Goal: Transaction & Acquisition: Purchase product/service

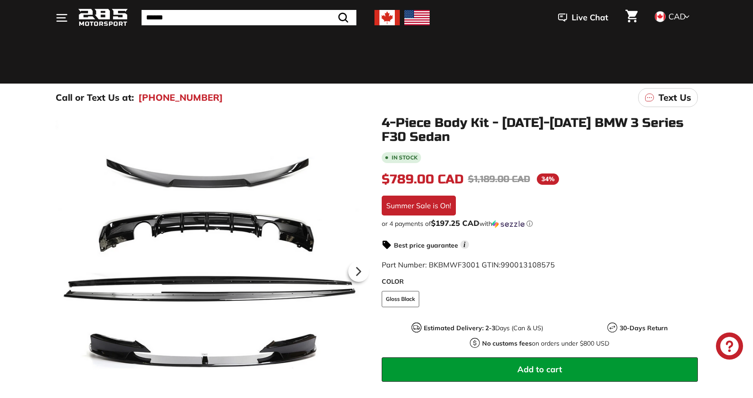
scroll to position [136, 0]
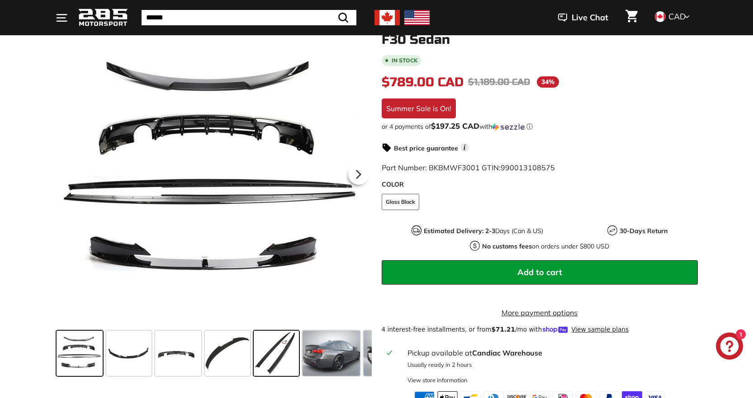
click at [282, 342] on span at bounding box center [276, 353] width 45 height 45
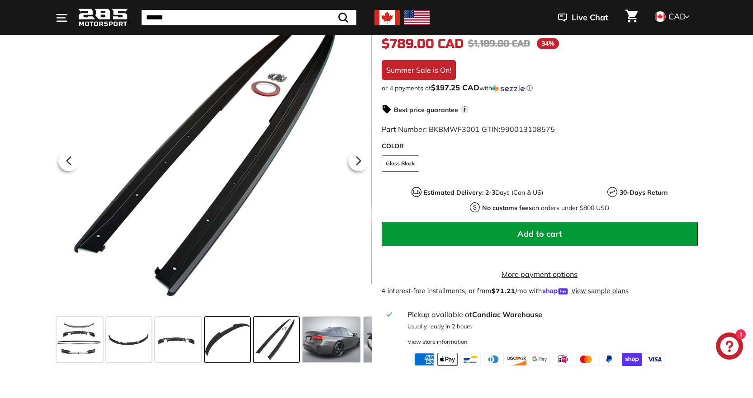
scroll to position [271, 0]
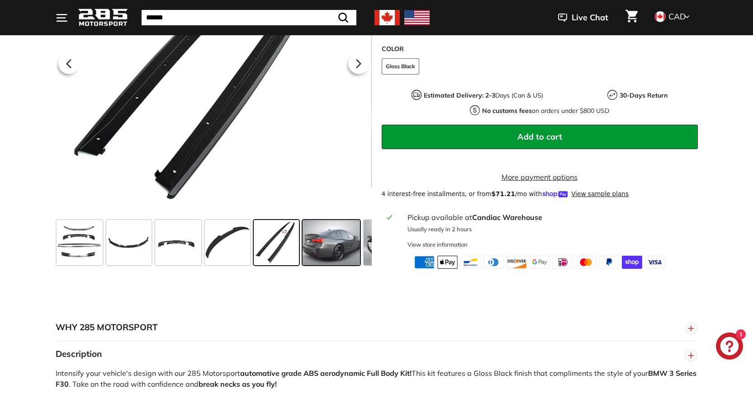
click at [348, 265] on span at bounding box center [331, 242] width 57 height 45
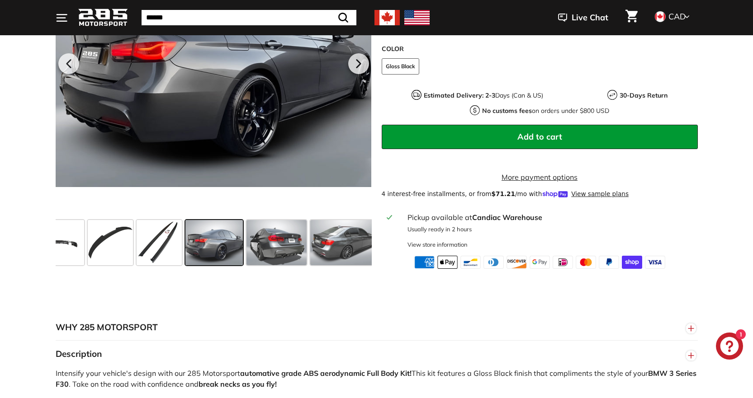
scroll to position [0, 118]
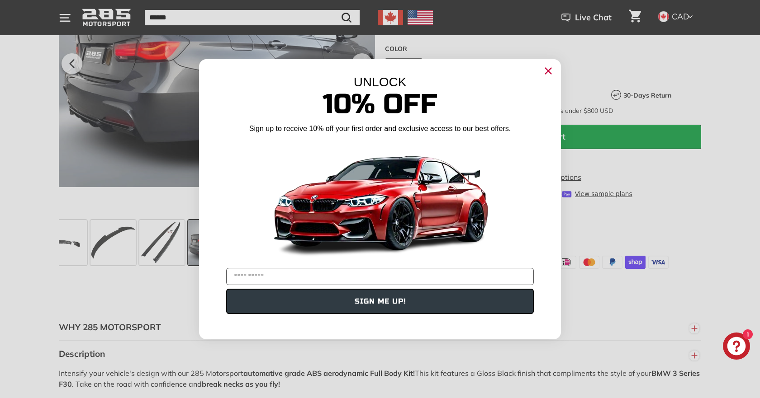
click at [550, 72] on circle "Close dialog" at bounding box center [548, 71] width 14 height 14
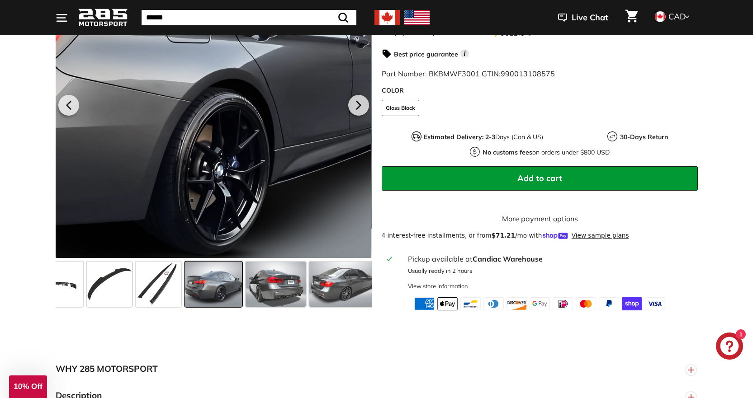
scroll to position [136, 0]
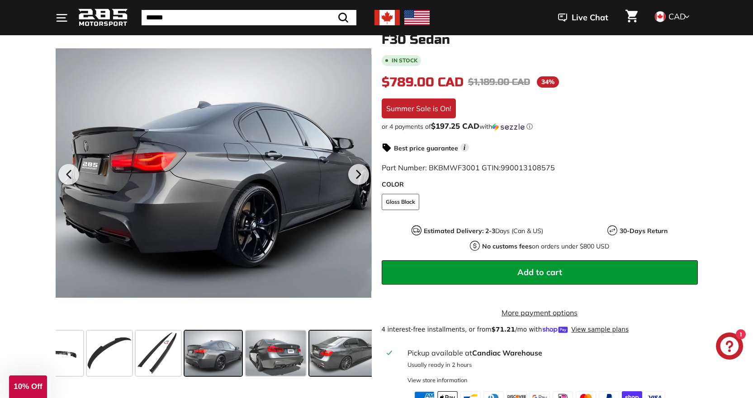
click at [359, 342] on span at bounding box center [343, 353] width 68 height 45
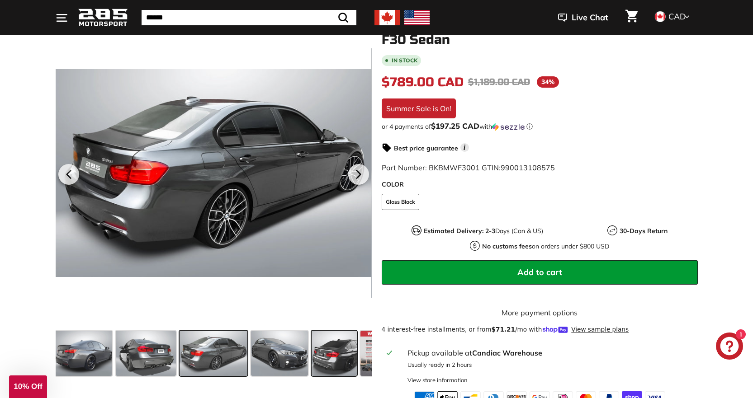
click at [333, 354] on span at bounding box center [334, 353] width 45 height 45
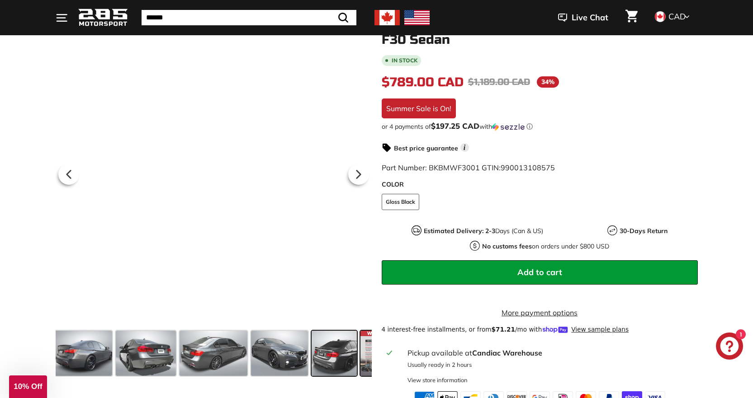
scroll to position [0, 284]
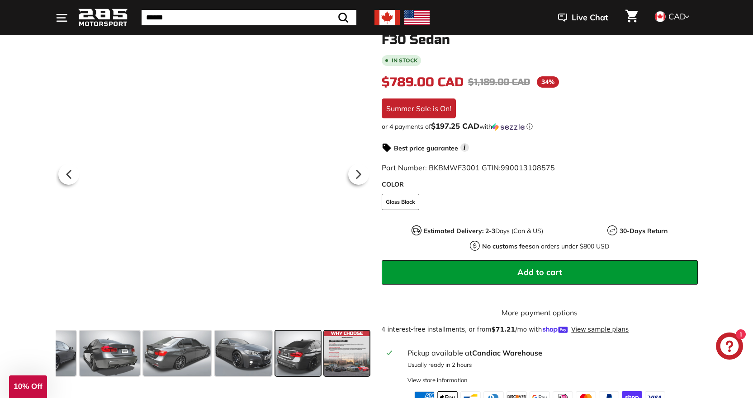
click at [346, 352] on span at bounding box center [346, 353] width 45 height 45
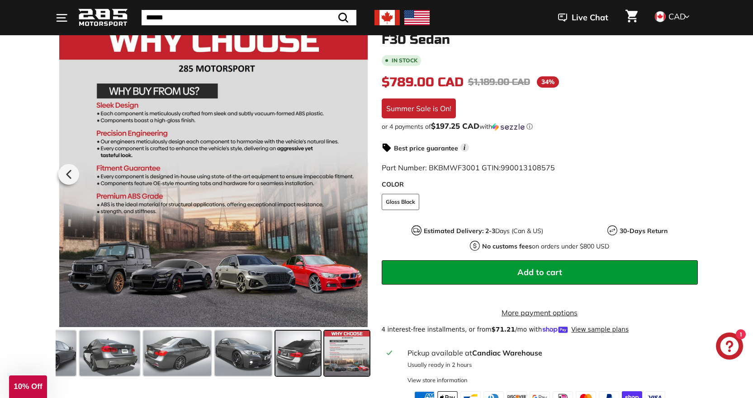
click at [319, 351] on span at bounding box center [297, 353] width 45 height 45
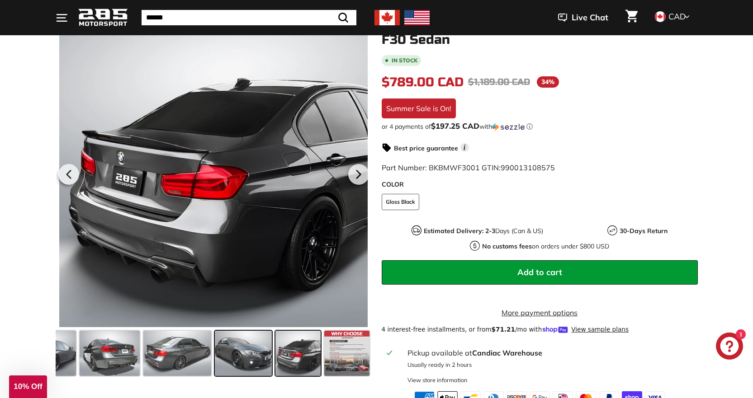
click at [259, 350] on span at bounding box center [243, 353] width 57 height 45
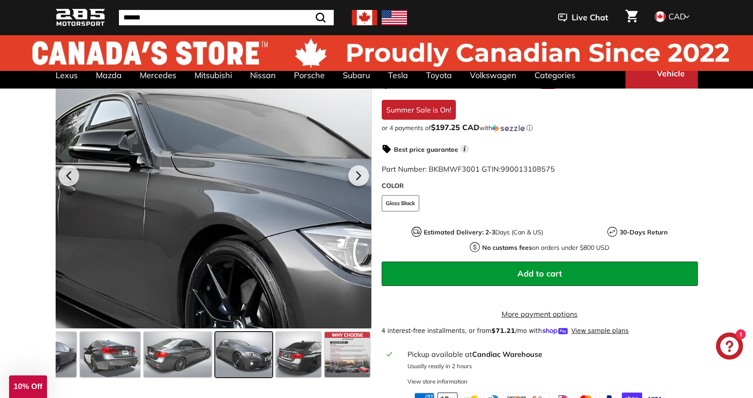
scroll to position [0, 0]
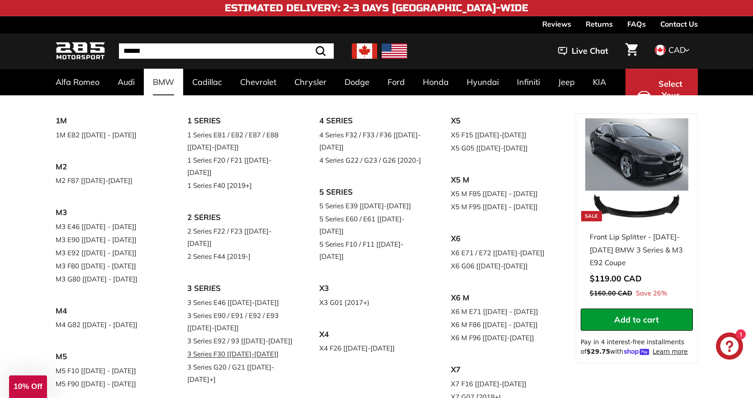
click at [266, 348] on link "3 Series F30 [[DATE]-[DATE]]" at bounding box center [240, 354] width 107 height 13
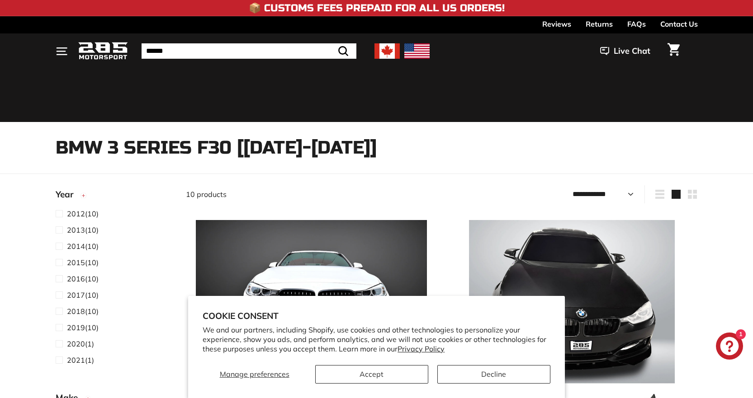
select select "**********"
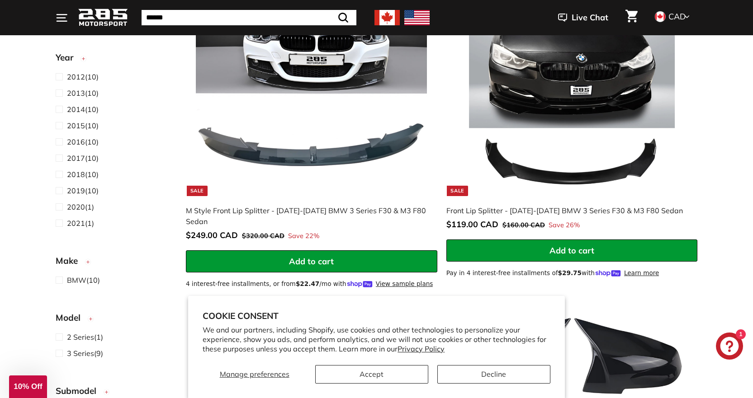
scroll to position [271, 0]
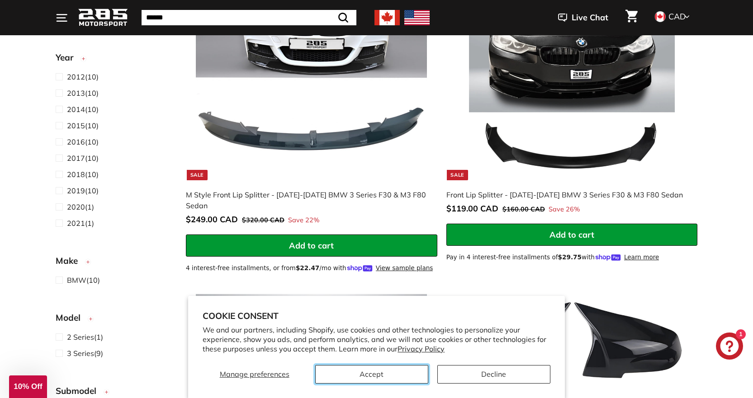
click at [416, 375] on button "Accept" at bounding box center [371, 374] width 113 height 19
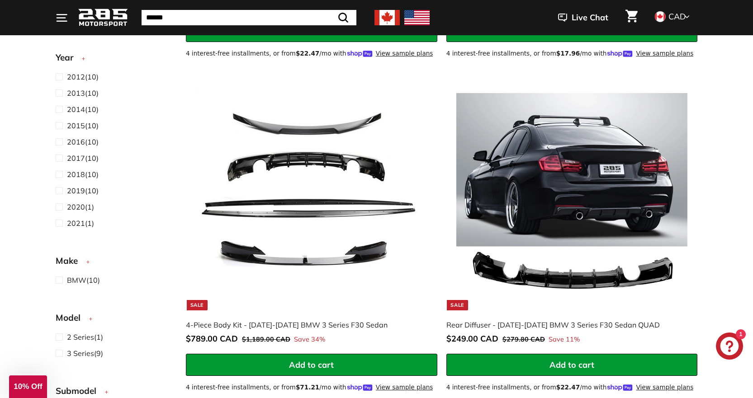
scroll to position [1538, 0]
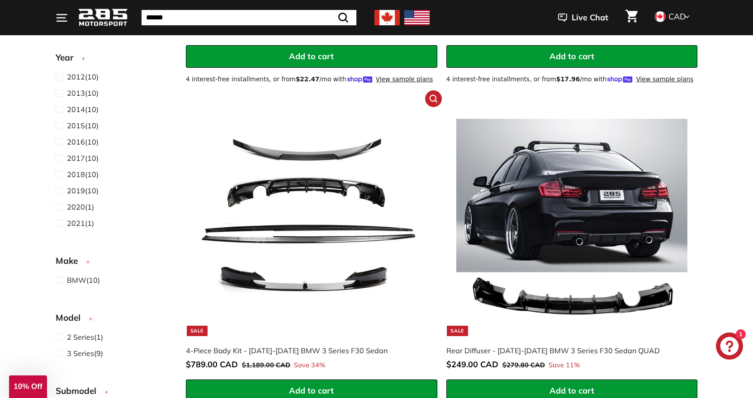
click at [363, 243] on img at bounding box center [311, 220] width 231 height 231
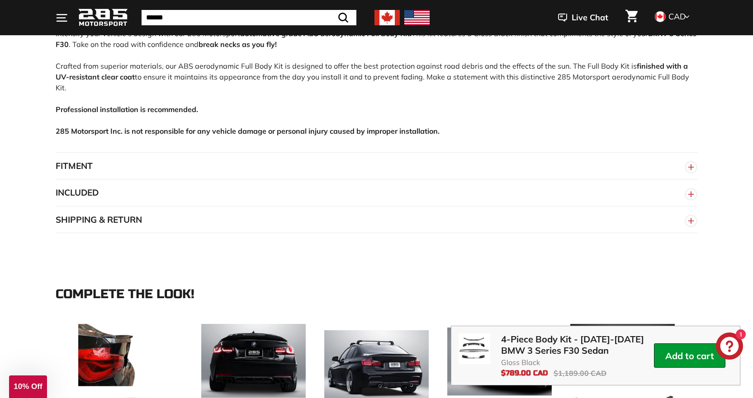
scroll to position [633, 0]
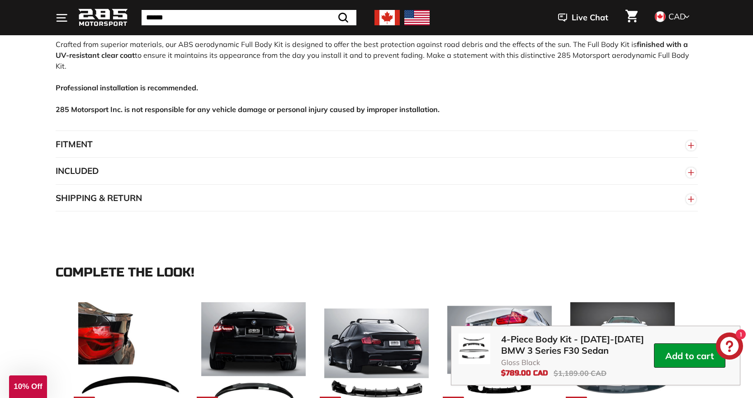
click at [477, 147] on button "FITMENT" at bounding box center [377, 144] width 642 height 27
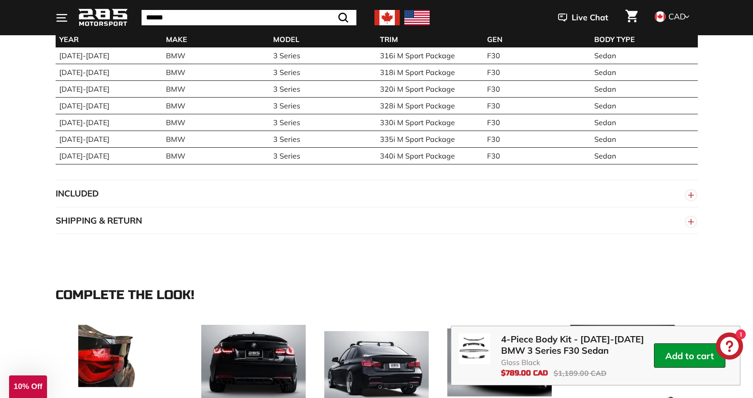
scroll to position [769, 0]
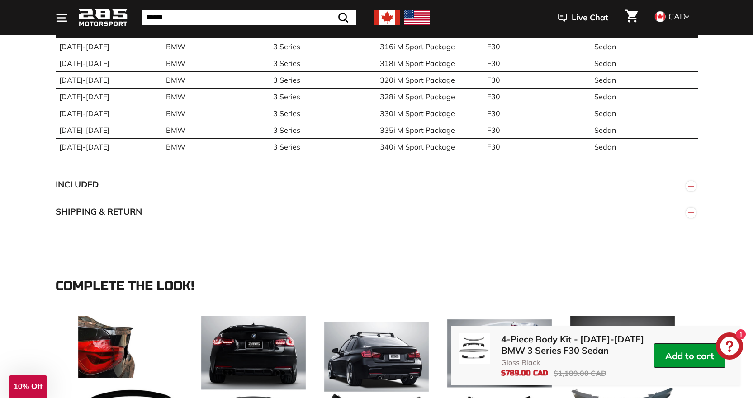
click at [465, 175] on button "INCLUDED" at bounding box center [377, 184] width 642 height 27
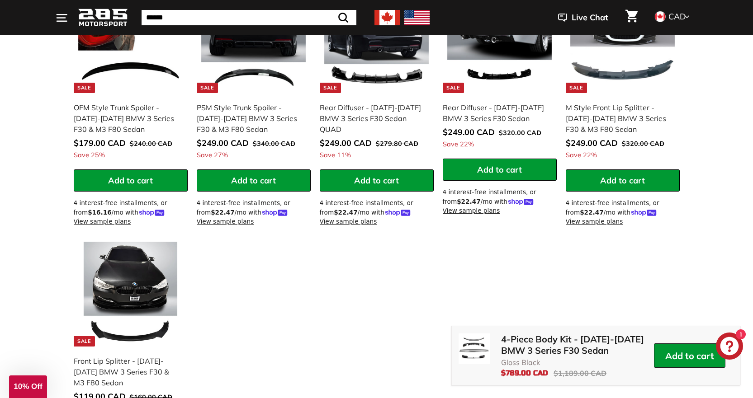
scroll to position [1176, 0]
